Goal: Task Accomplishment & Management: Complete application form

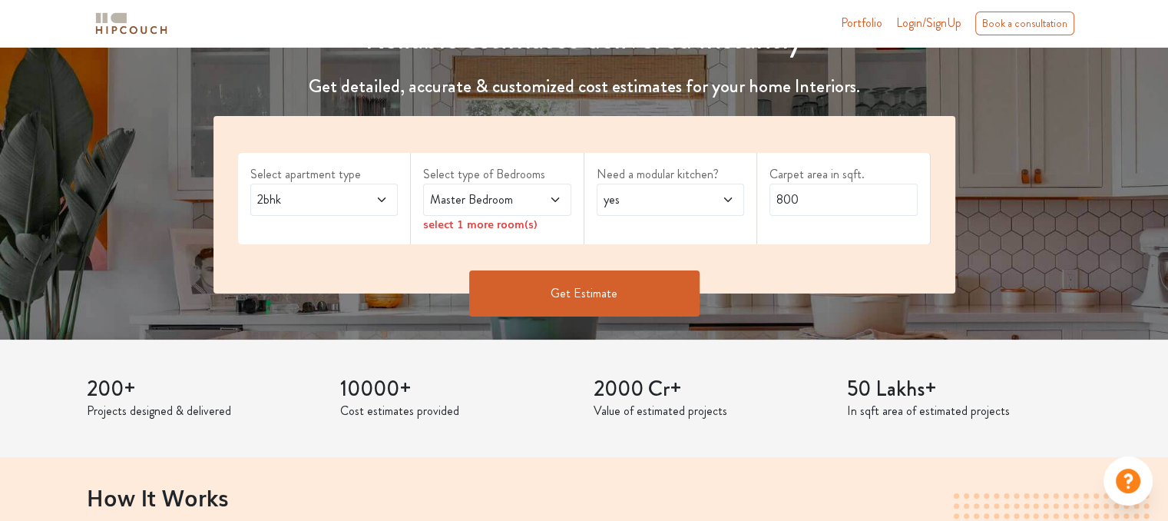
scroll to position [200, 0]
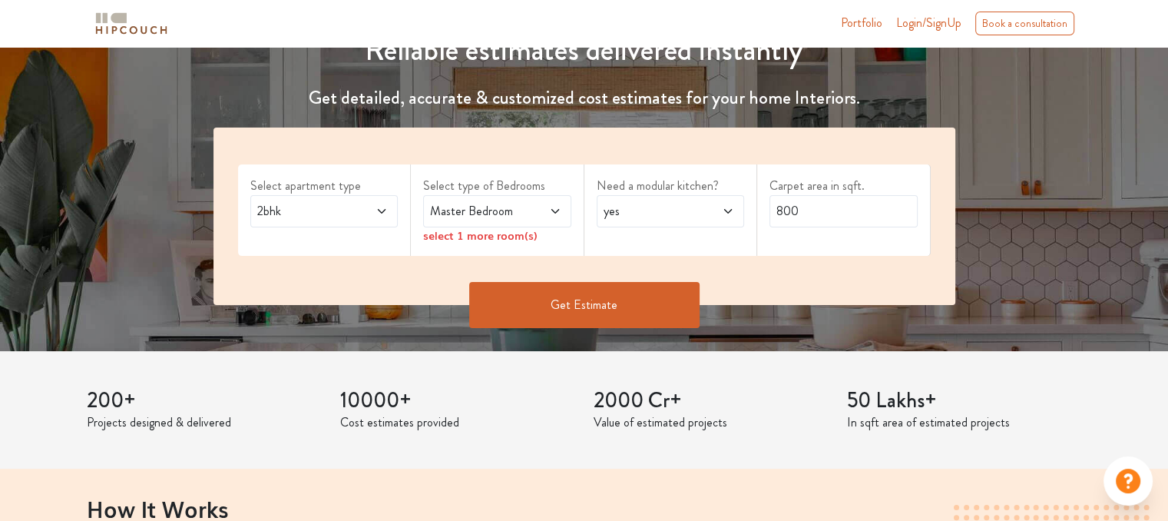
click at [316, 214] on span "2bhk" at bounding box center [304, 211] width 101 height 18
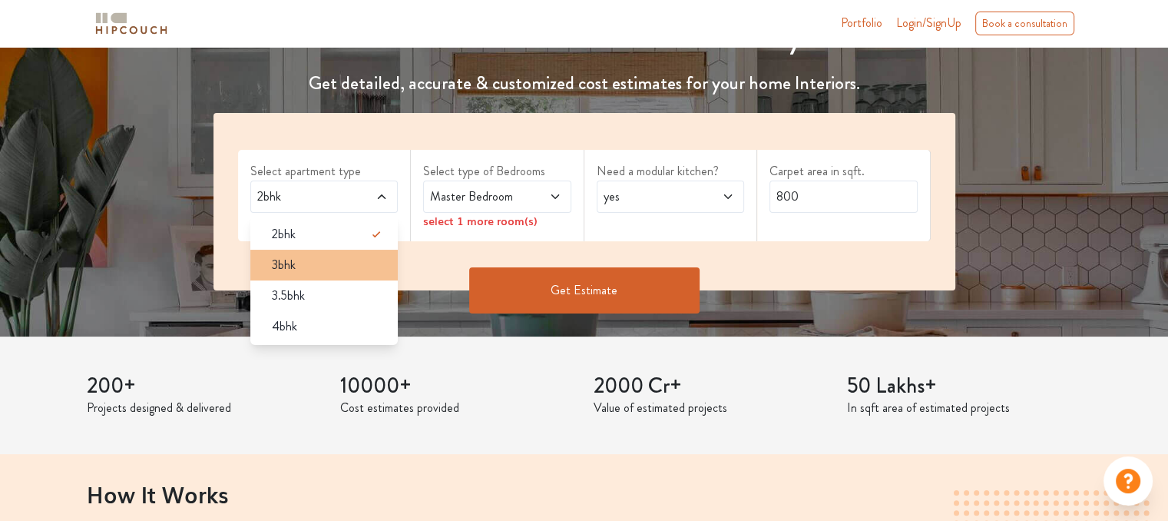
scroll to position [215, 0]
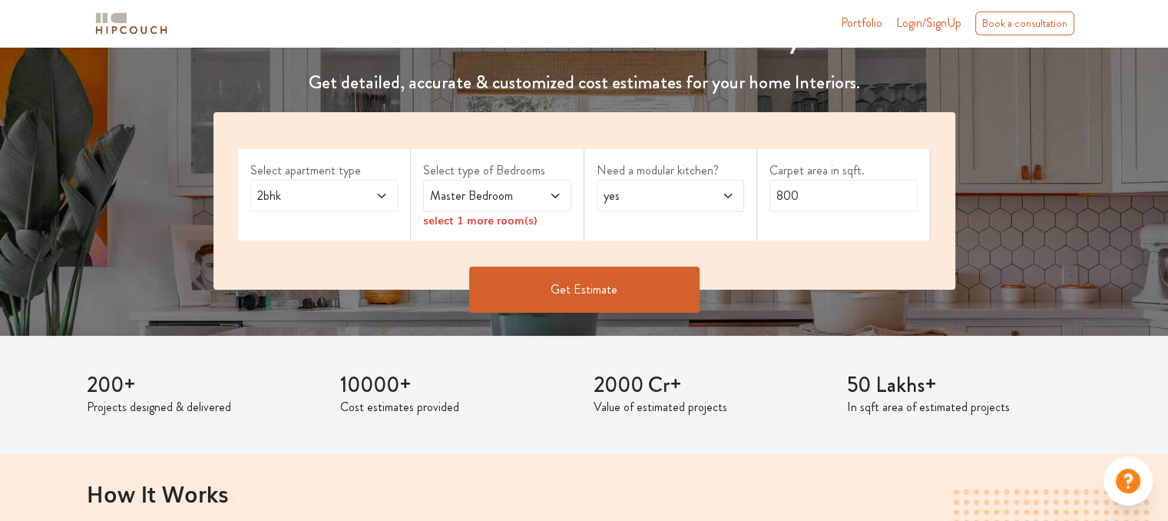
click at [369, 187] on span at bounding box center [371, 196] width 34 height 18
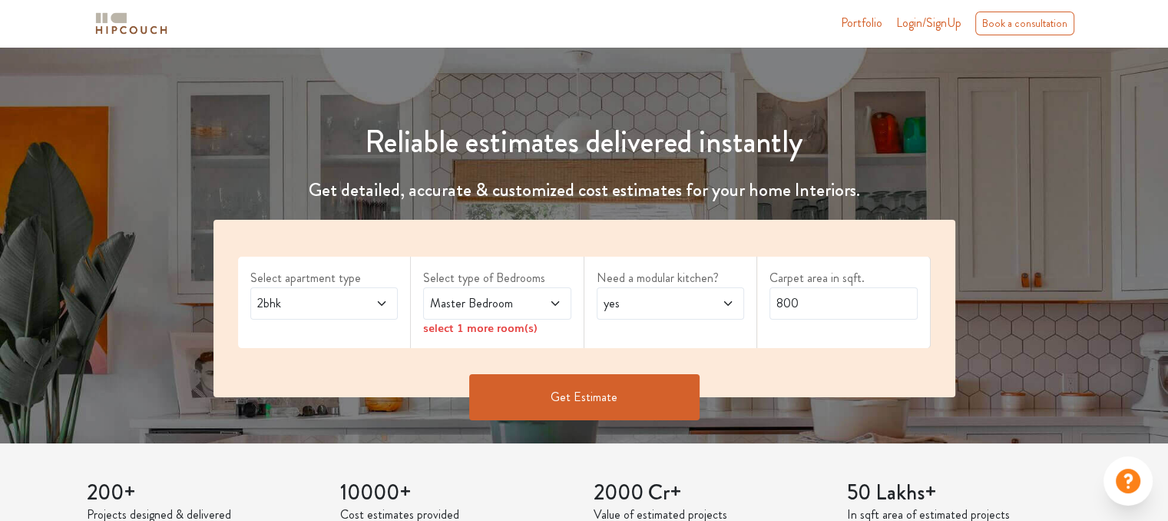
scroll to position [132, 0]
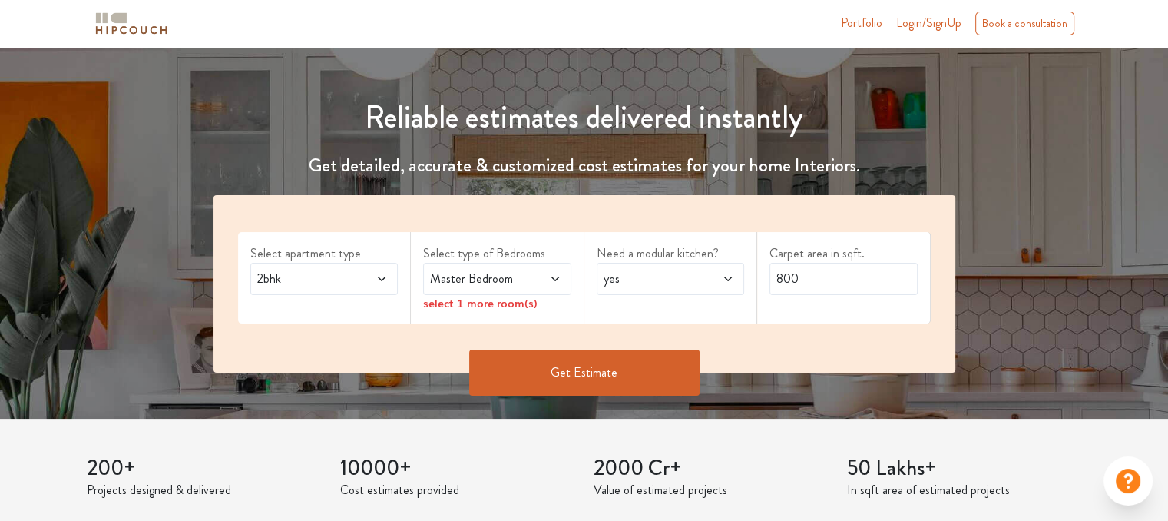
click at [508, 362] on button "Get Estimate" at bounding box center [584, 372] width 230 height 46
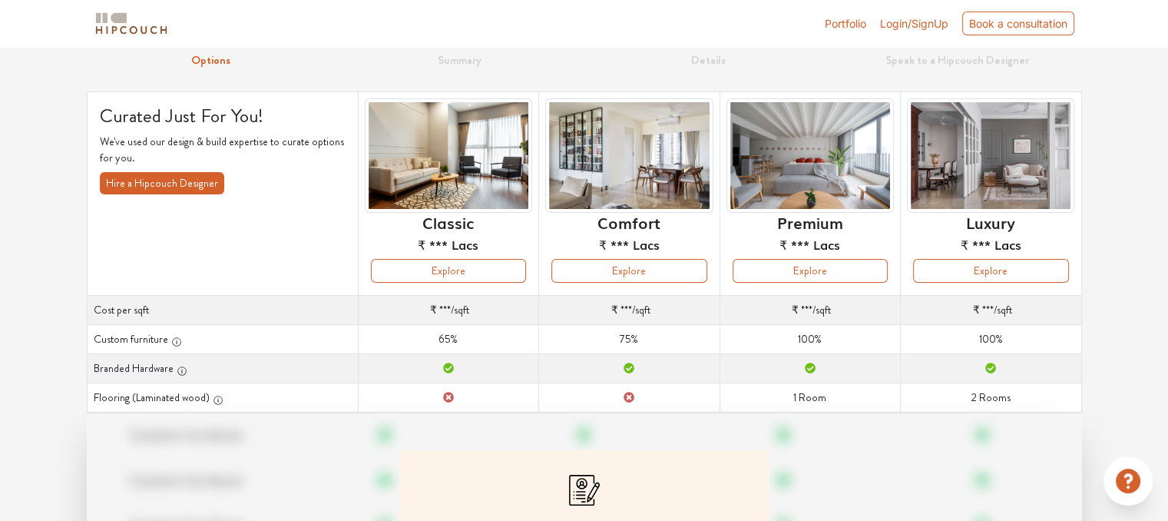
scroll to position [61, 0]
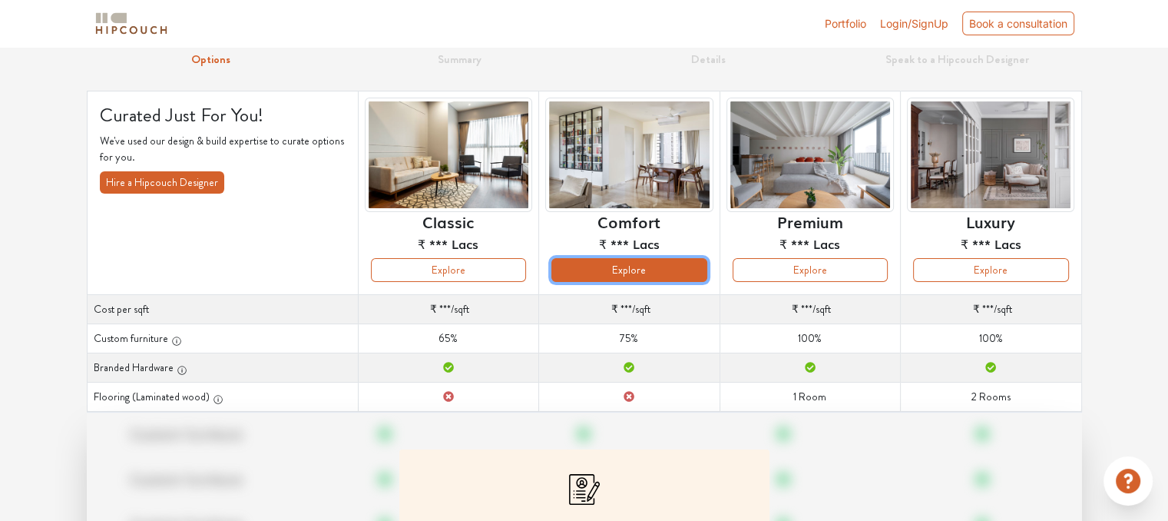
click at [656, 277] on button "Explore" at bounding box center [628, 270] width 155 height 24
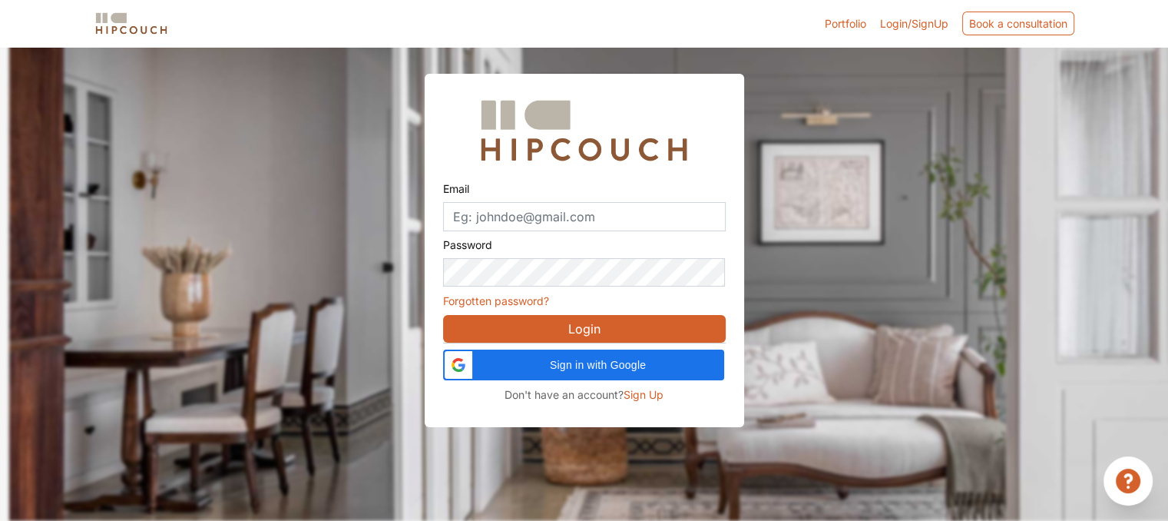
scroll to position [46, 0]
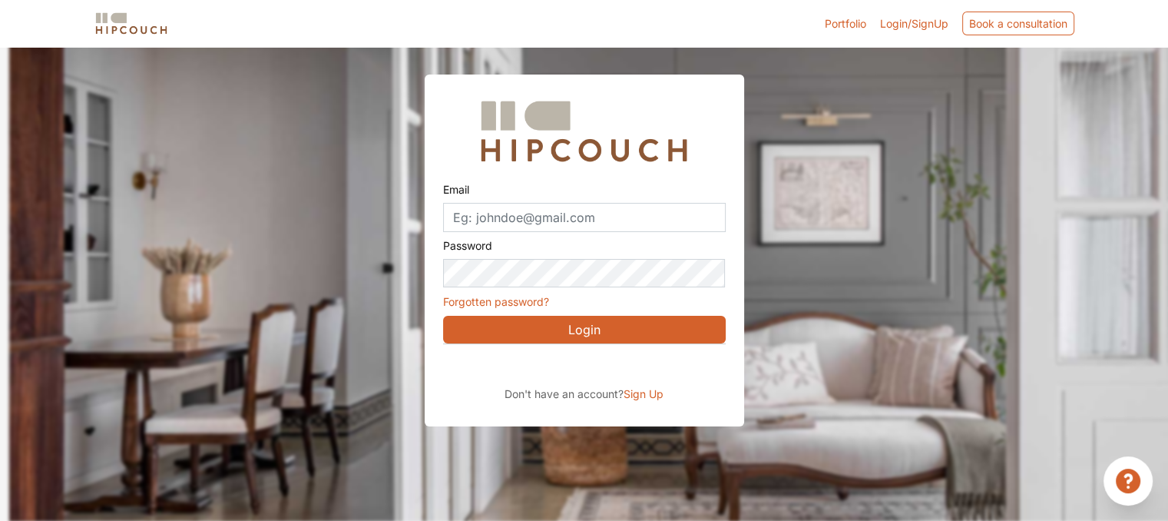
click at [577, 323] on button "Login" at bounding box center [584, 330] width 283 height 28
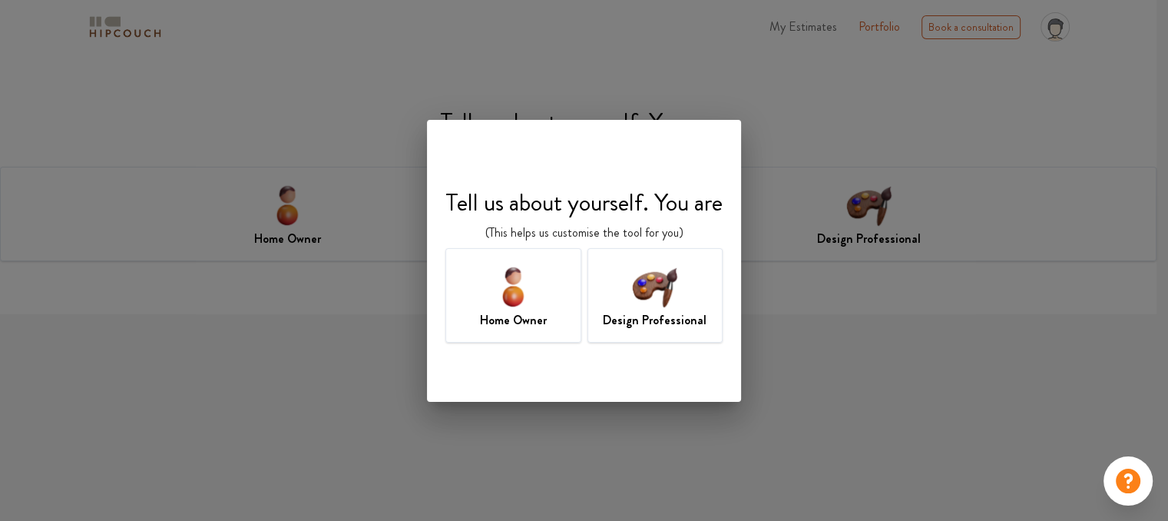
click at [630, 303] on div "Design Professional" at bounding box center [655, 295] width 136 height 94
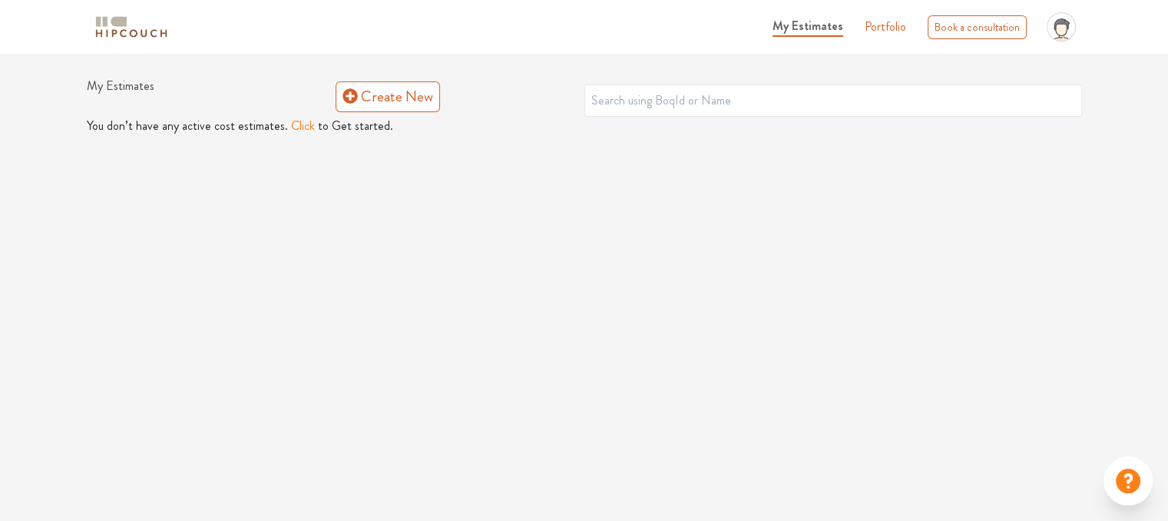
click at [785, 28] on span "My Estimates" at bounding box center [807, 26] width 71 height 18
click at [900, 29] on link "Portfolio" at bounding box center [885, 27] width 41 height 18
click at [988, 28] on div "Book a consultation" at bounding box center [977, 27] width 99 height 24
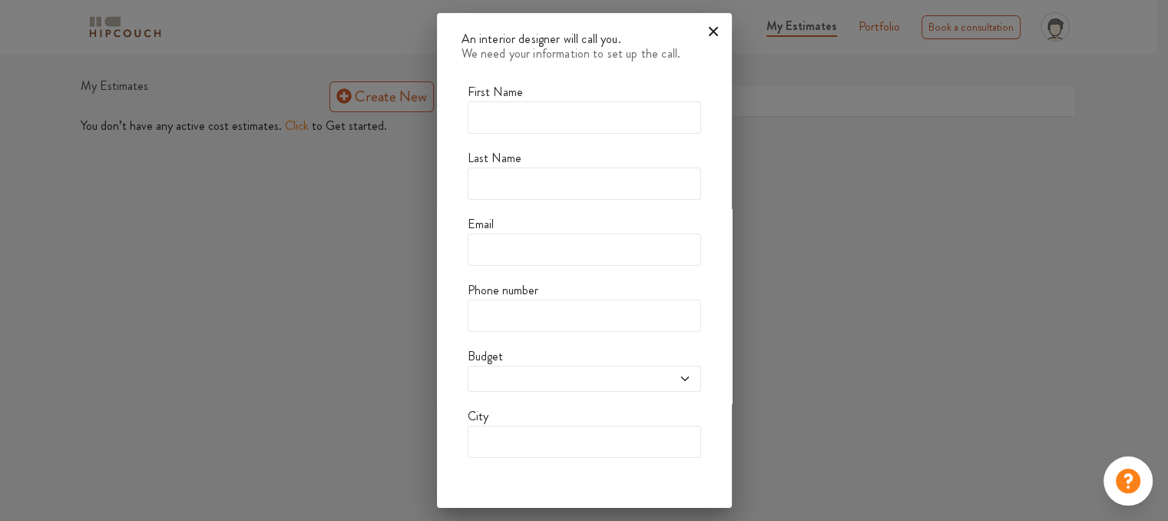
click at [716, 32] on icon at bounding box center [713, 31] width 25 height 25
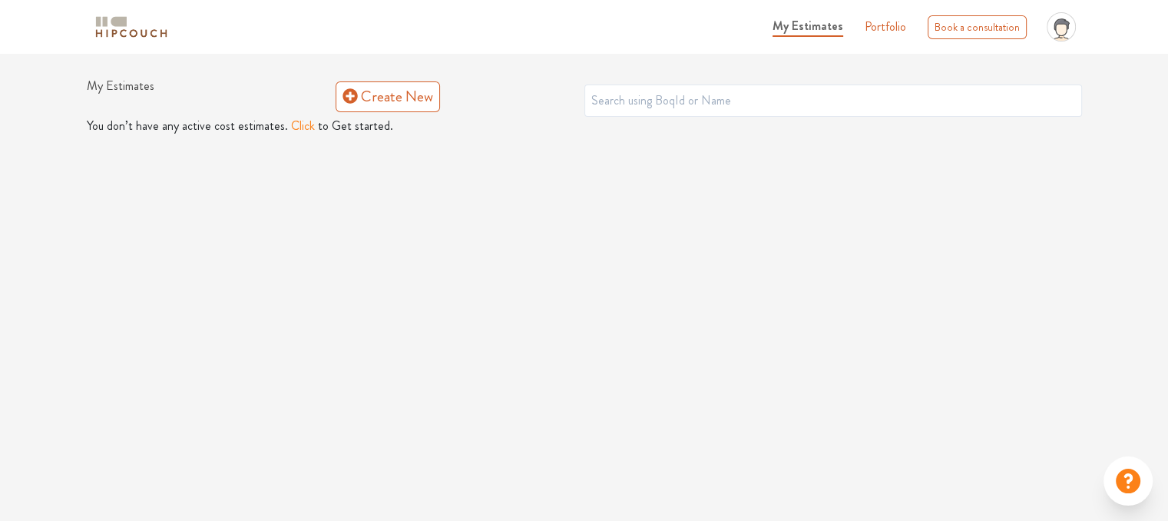
click at [1067, 39] on icon at bounding box center [1060, 31] width 17 height 25
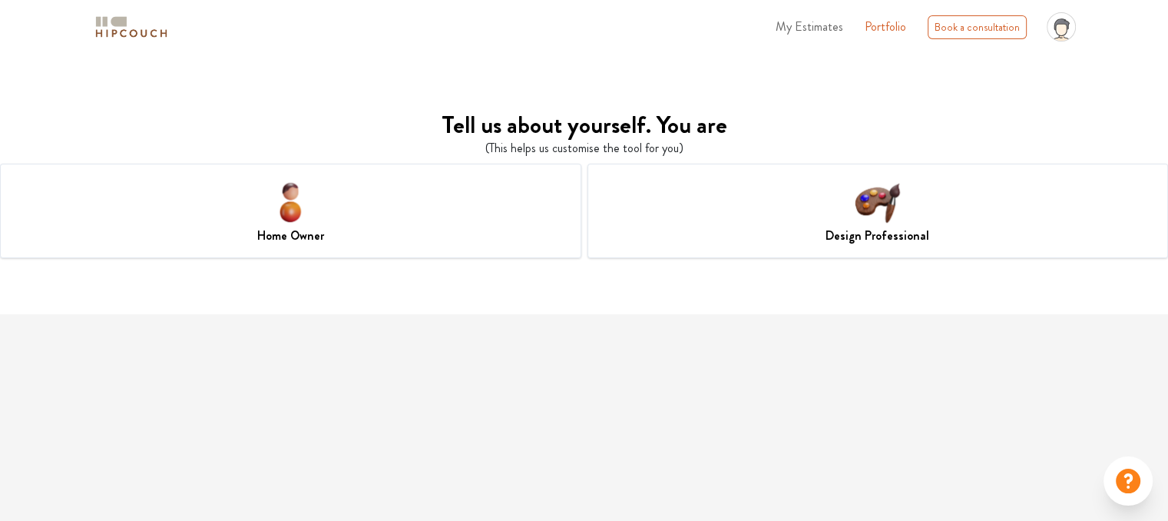
click at [792, 205] on div "Design Professional" at bounding box center [877, 211] width 581 height 94
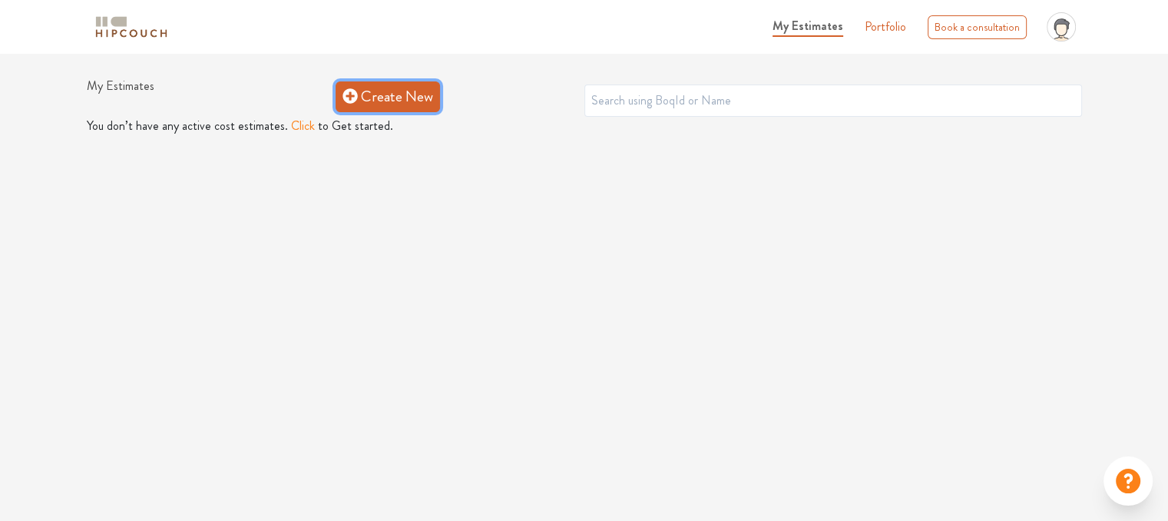
click at [382, 90] on link "Create New" at bounding box center [388, 96] width 104 height 31
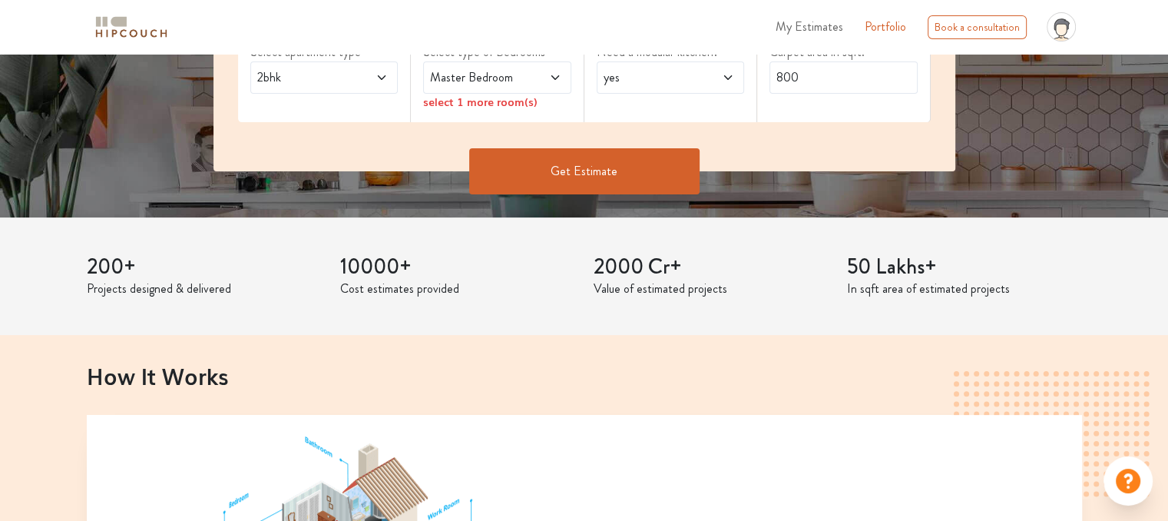
scroll to position [341, 0]
